Goal: Transaction & Acquisition: Purchase product/service

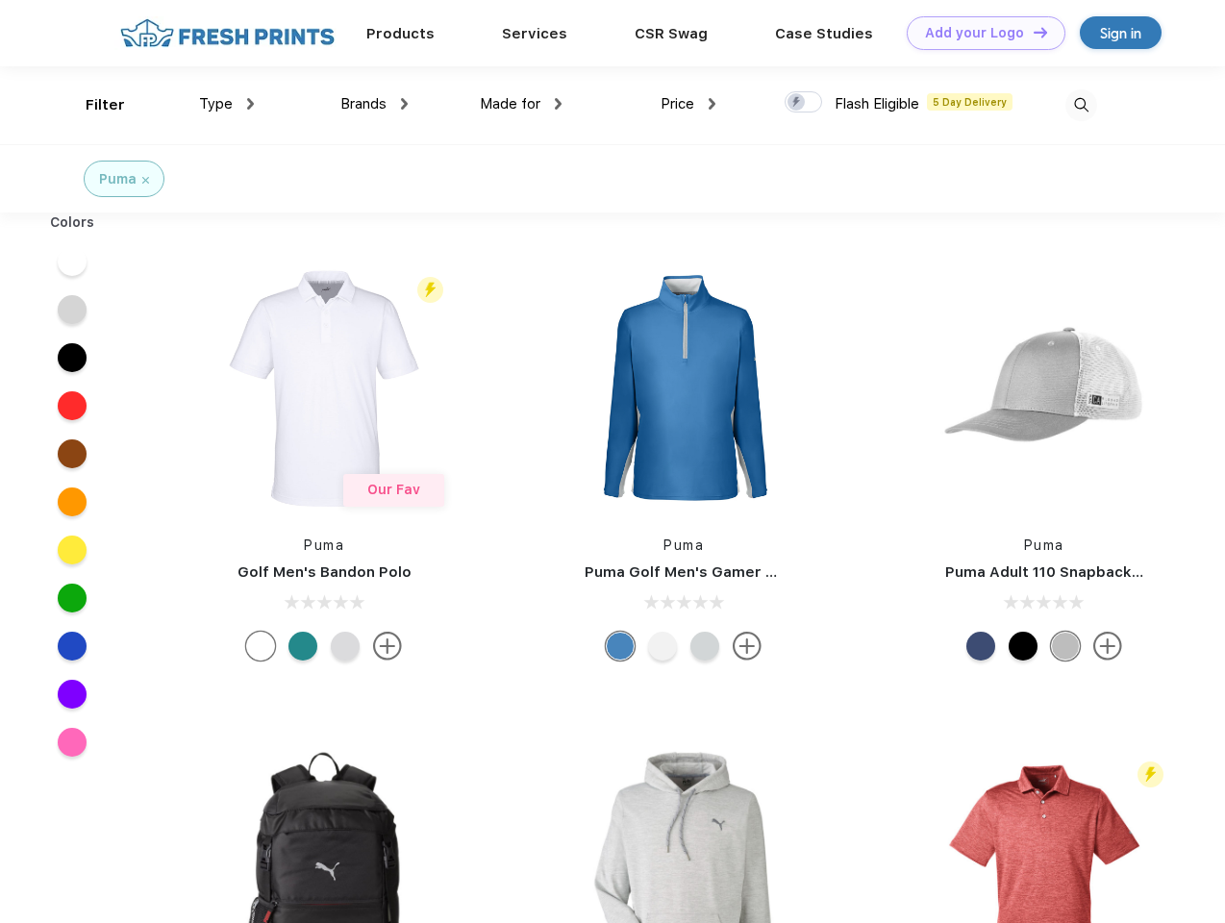
click at [979, 33] on link "Add your Logo Design Tool" at bounding box center [985, 33] width 159 height 34
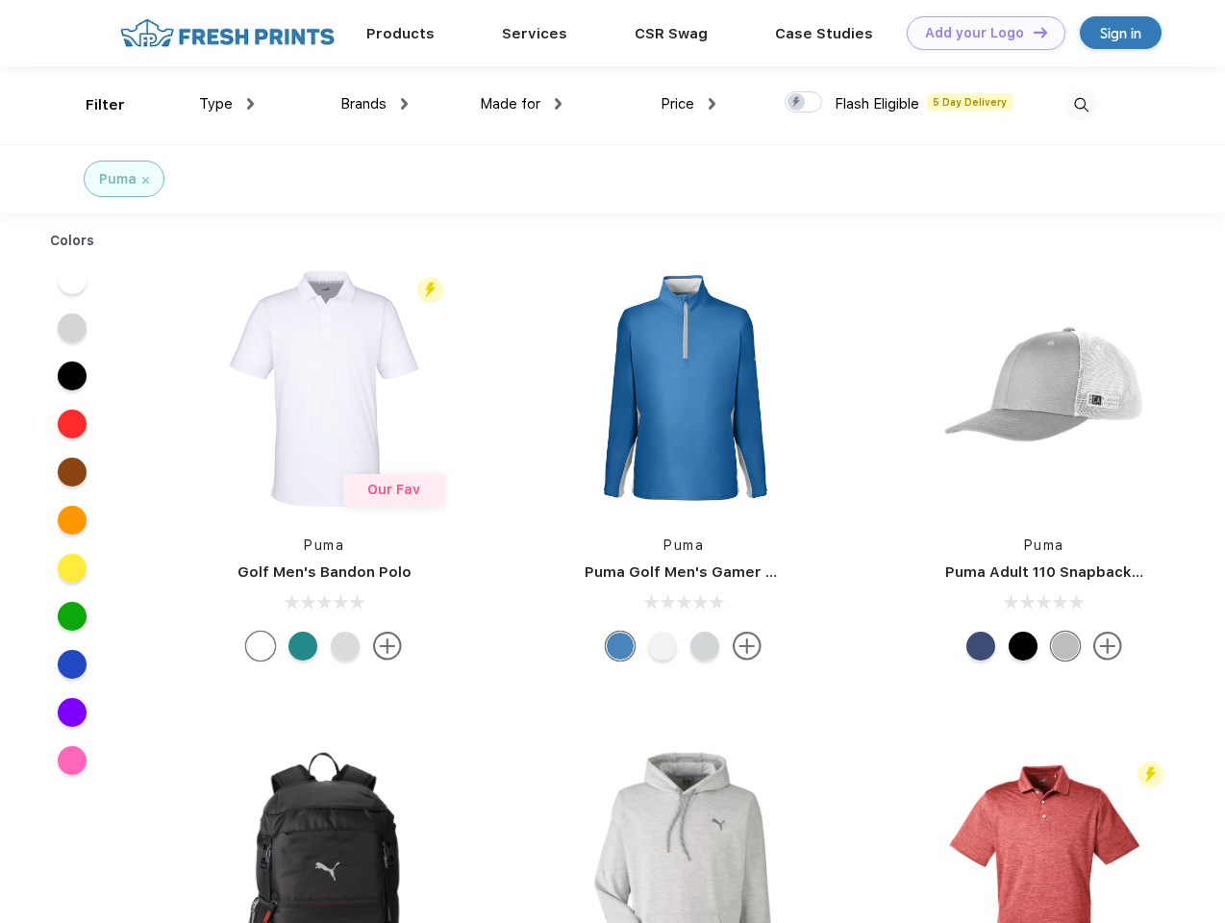
click at [0, 0] on div "Design Tool" at bounding box center [0, 0] width 0 height 0
click at [1031, 32] on link "Add your Logo Design Tool" at bounding box center [985, 33] width 159 height 34
click at [92, 105] on div "Filter" at bounding box center [105, 105] width 39 height 22
click at [227, 104] on span "Type" at bounding box center [216, 103] width 34 height 17
click at [374, 104] on span "Brands" at bounding box center [363, 103] width 46 height 17
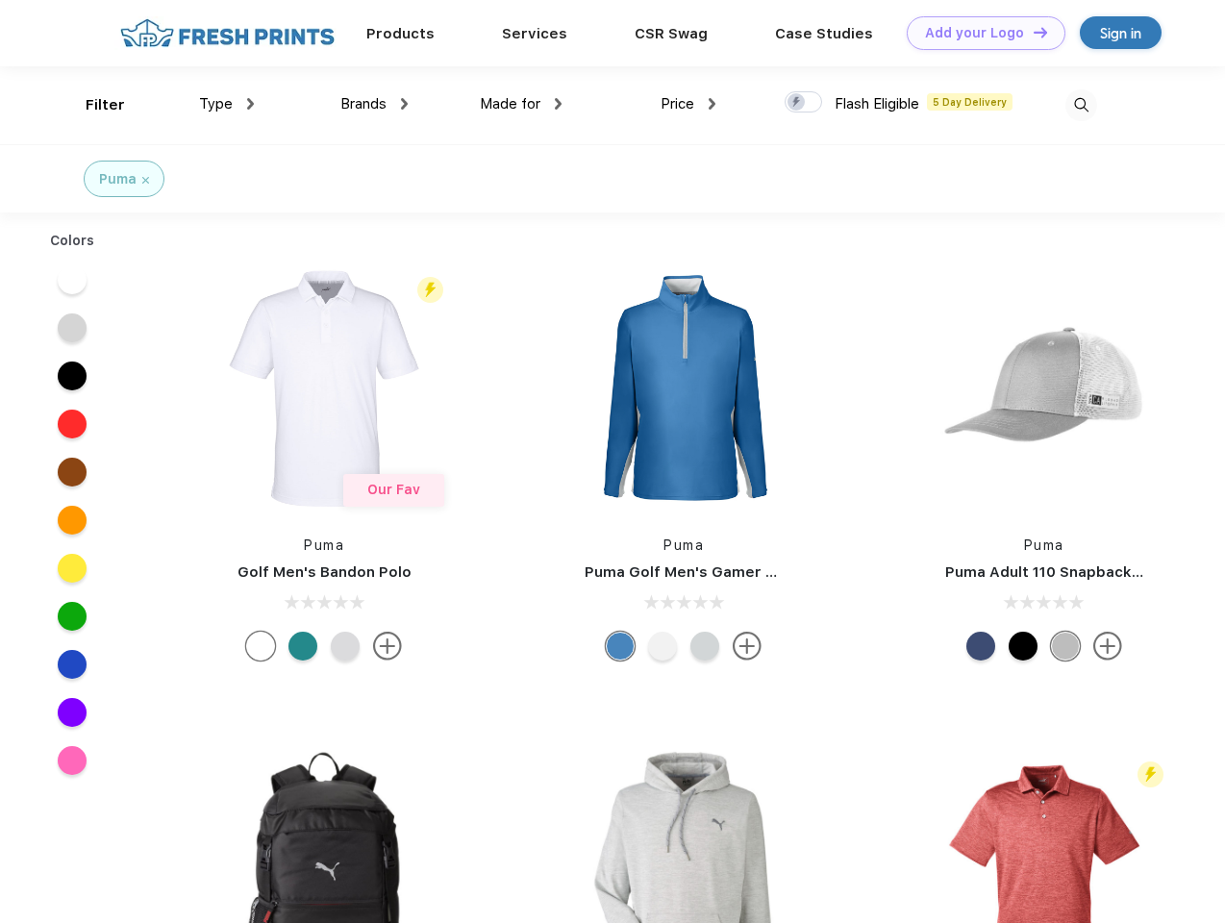
click at [521, 104] on span "Made for" at bounding box center [510, 103] width 61 height 17
click at [688, 104] on span "Price" at bounding box center [677, 103] width 34 height 17
click at [804, 103] on div at bounding box center [802, 101] width 37 height 21
click at [797, 103] on input "checkbox" at bounding box center [790, 96] width 12 height 12
click at [1080, 105] on img at bounding box center [1081, 105] width 32 height 32
